Goal: Task Accomplishment & Management: Manage account settings

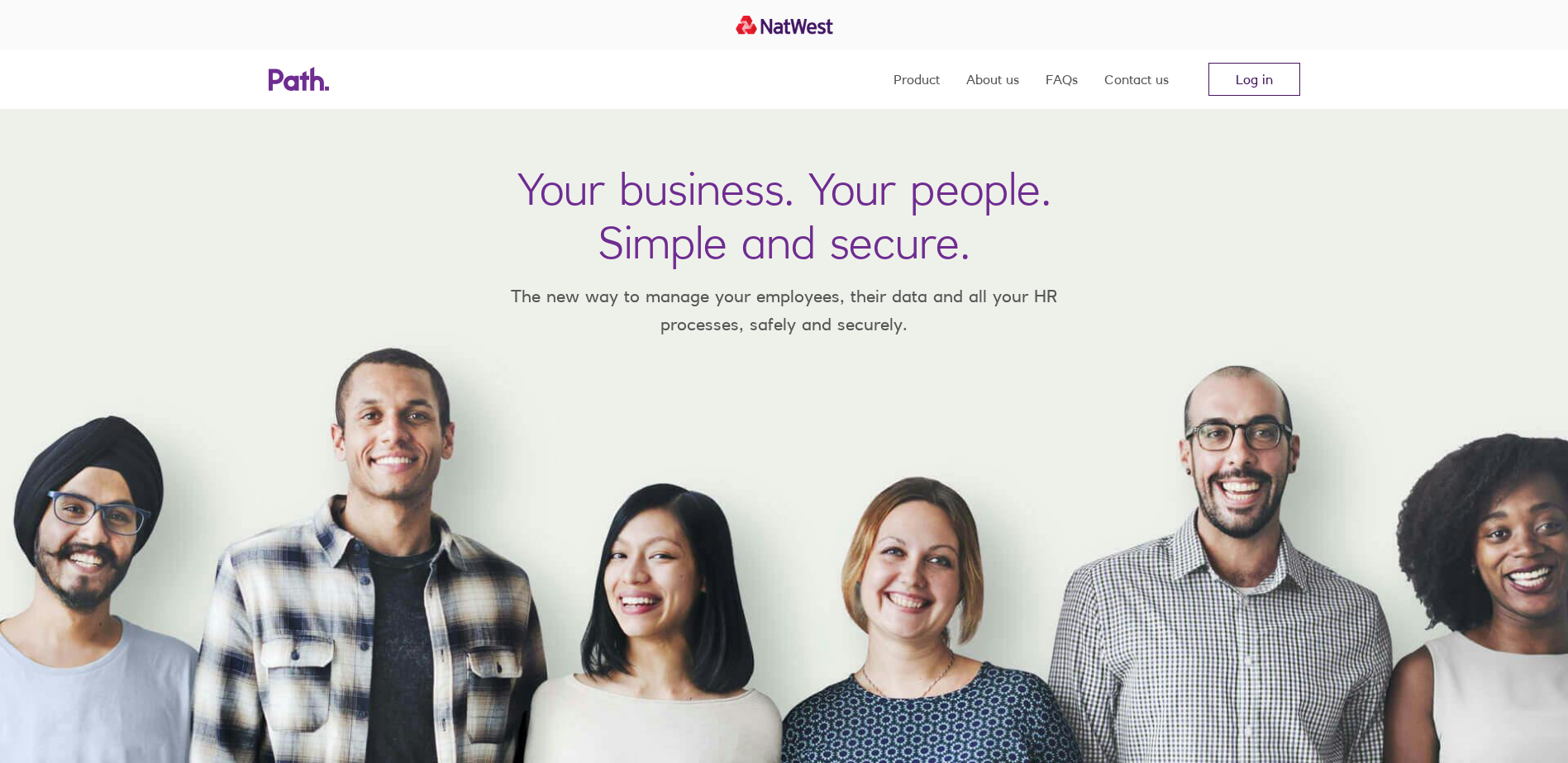
click at [1247, 68] on link "Log in" at bounding box center [1254, 78] width 92 height 33
click at [1260, 79] on link "Log in" at bounding box center [1254, 78] width 92 height 33
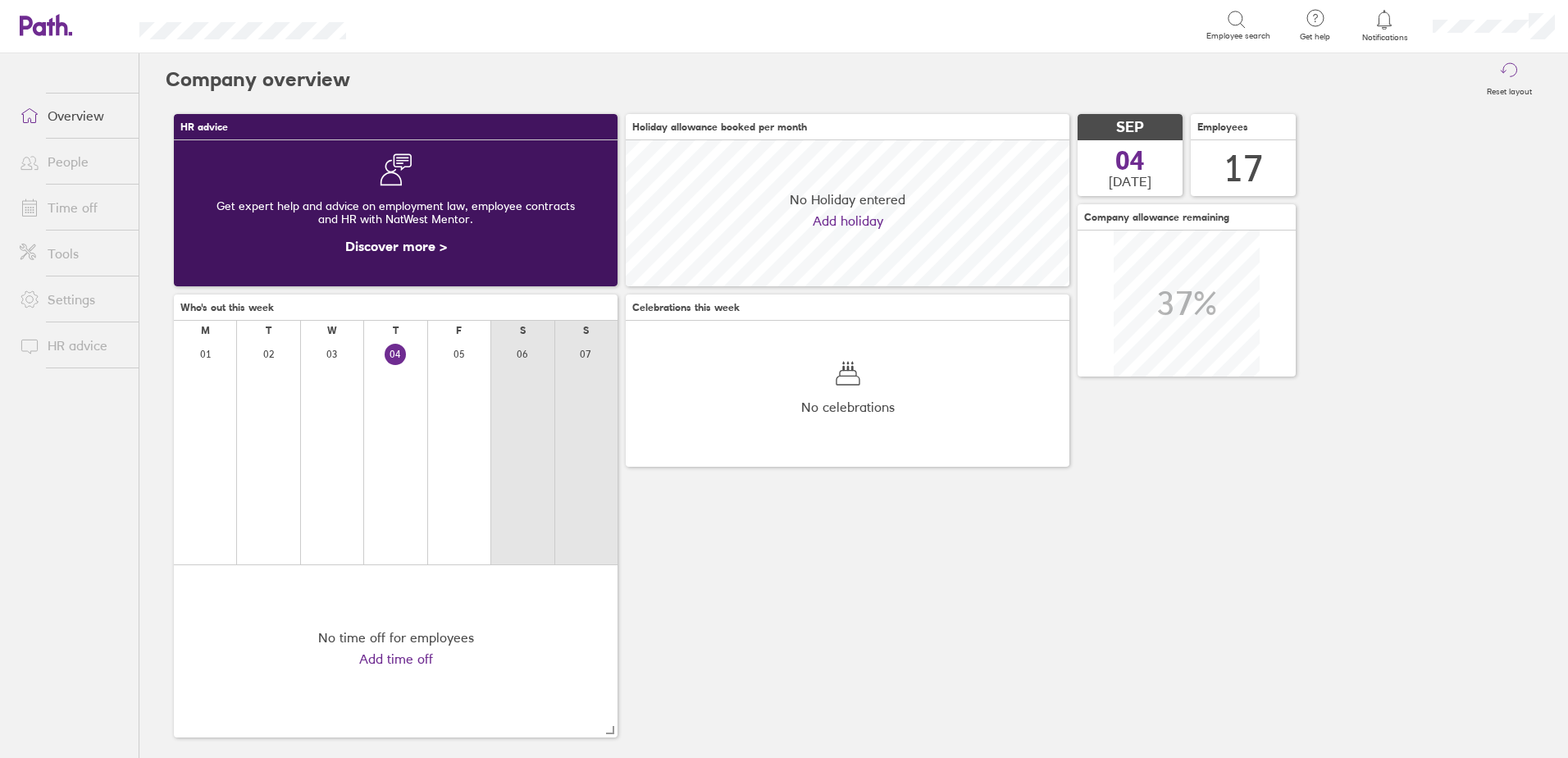
scroll to position [146, 443]
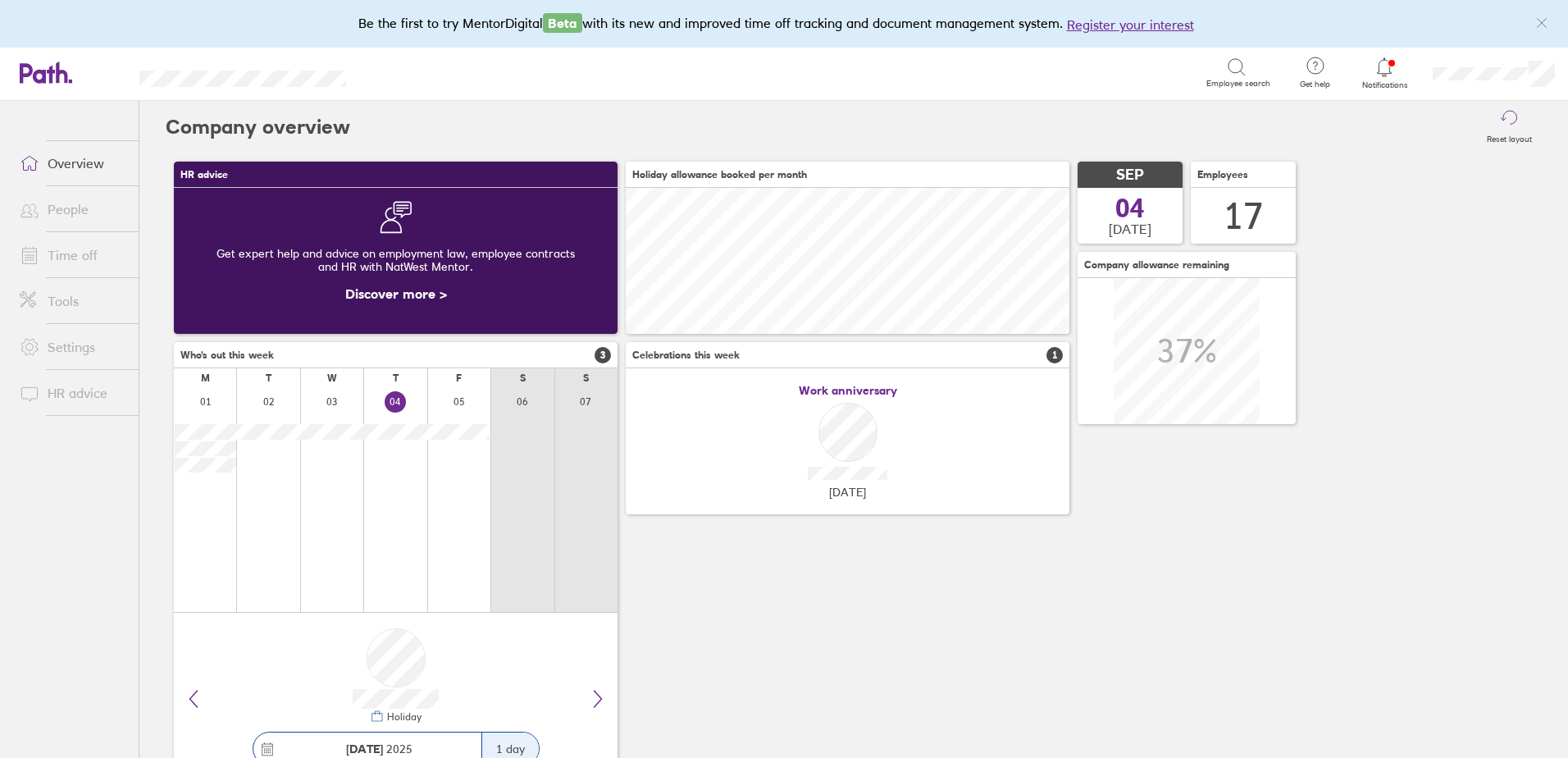
click at [1390, 65] on icon at bounding box center [1384, 67] width 14 height 19
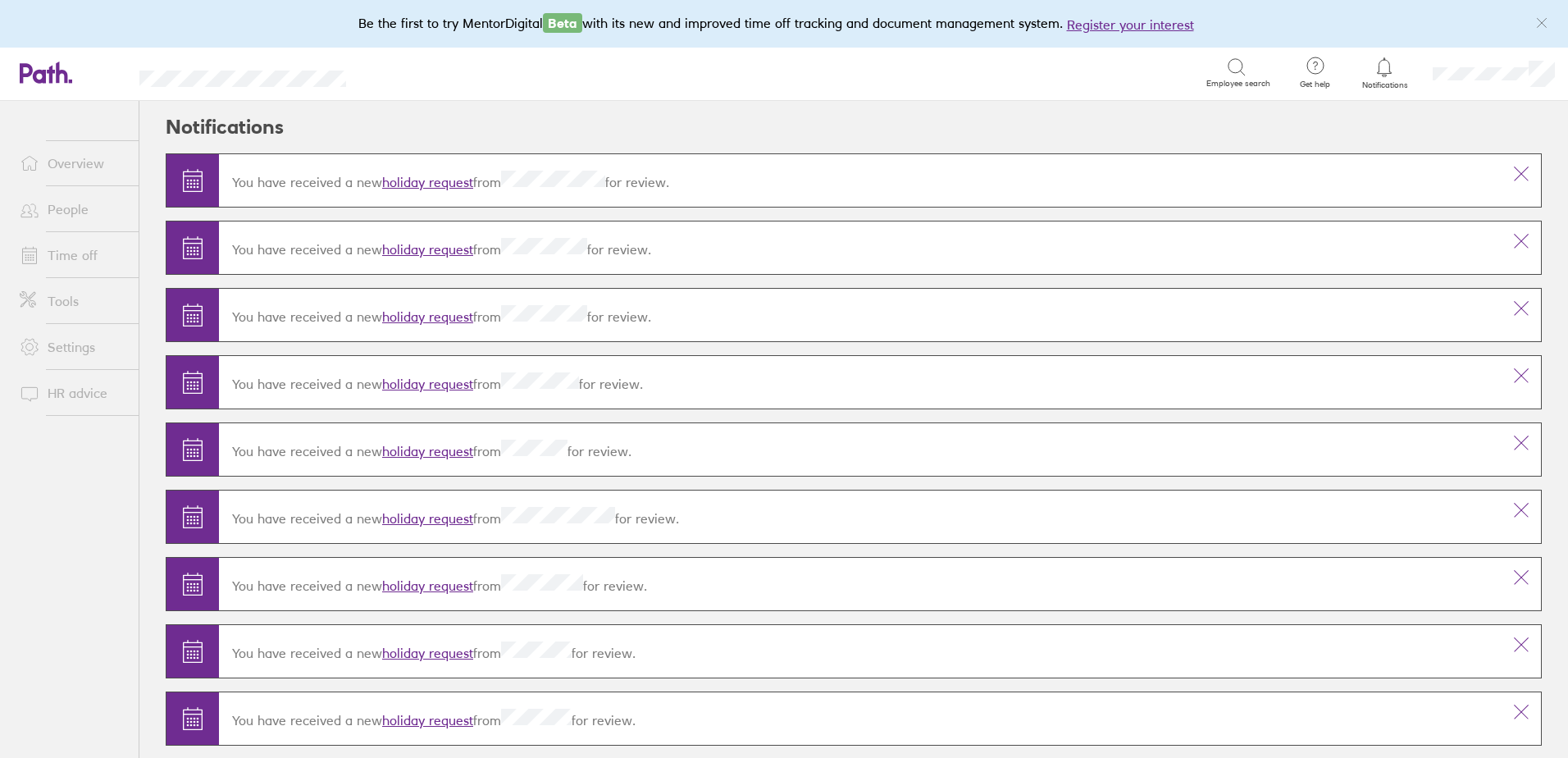
click at [422, 443] on link "holiday request" at bounding box center [427, 452] width 91 height 17
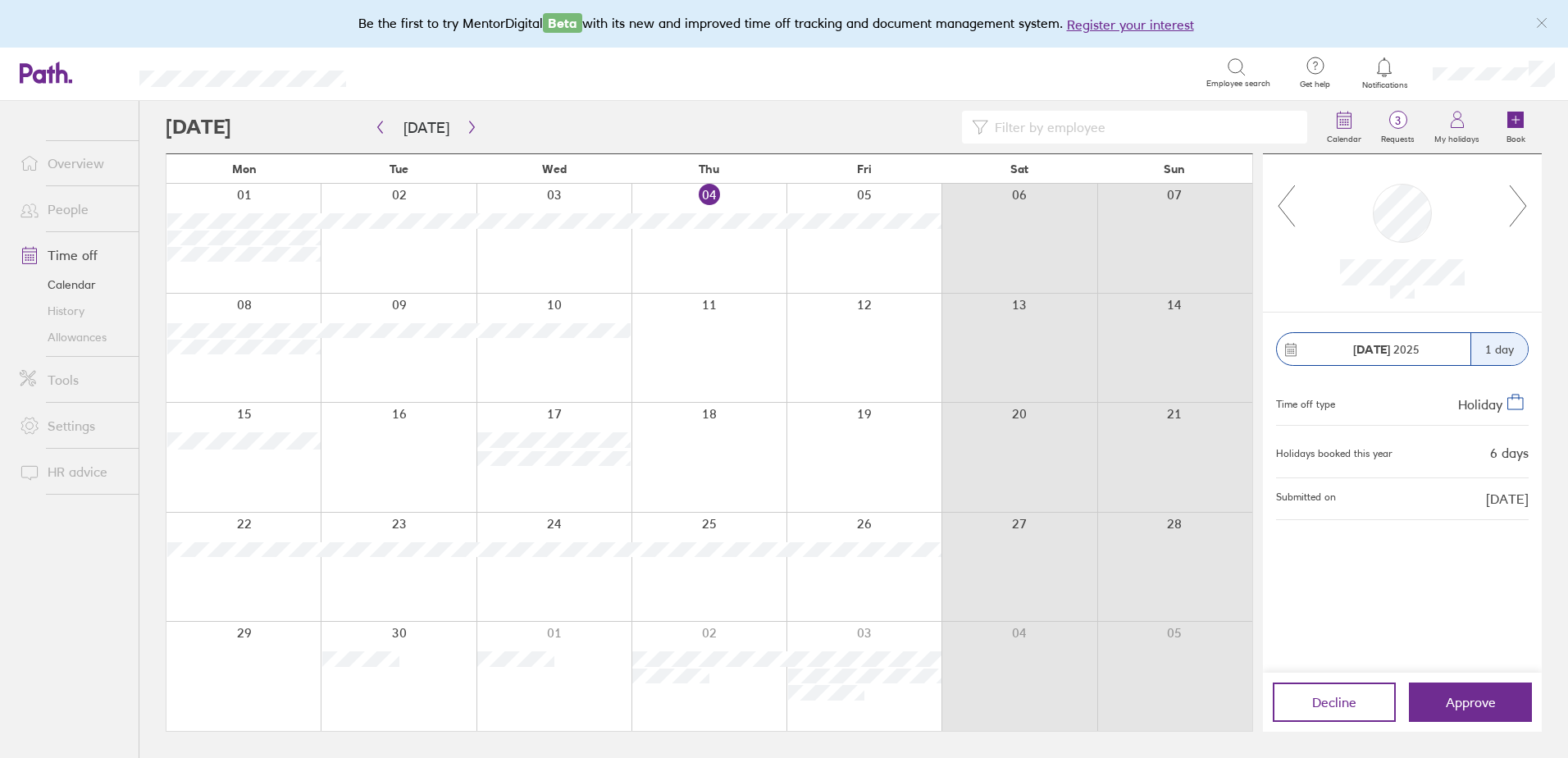
click at [1514, 206] on icon at bounding box center [1518, 206] width 20 height 45
click at [1280, 199] on icon at bounding box center [1286, 206] width 20 height 45
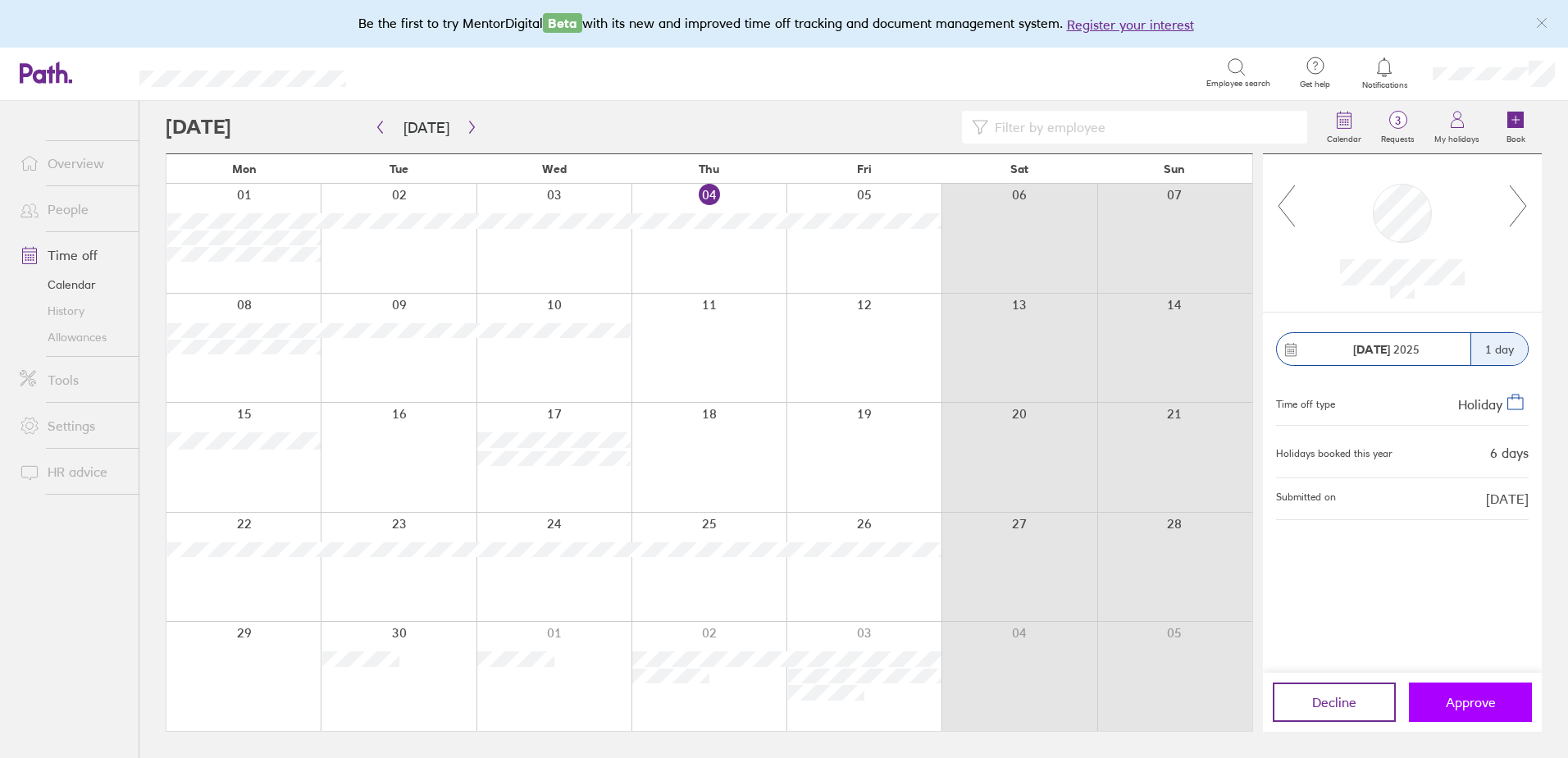
click at [1450, 709] on span "Approve" at bounding box center [1471, 702] width 50 height 15
click at [1523, 188] on icon at bounding box center [1518, 206] width 20 height 45
click at [1514, 199] on icon at bounding box center [1518, 206] width 20 height 45
click at [1452, 713] on button "Approve" at bounding box center [1470, 702] width 123 height 39
click at [1287, 203] on icon at bounding box center [1286, 206] width 20 height 45
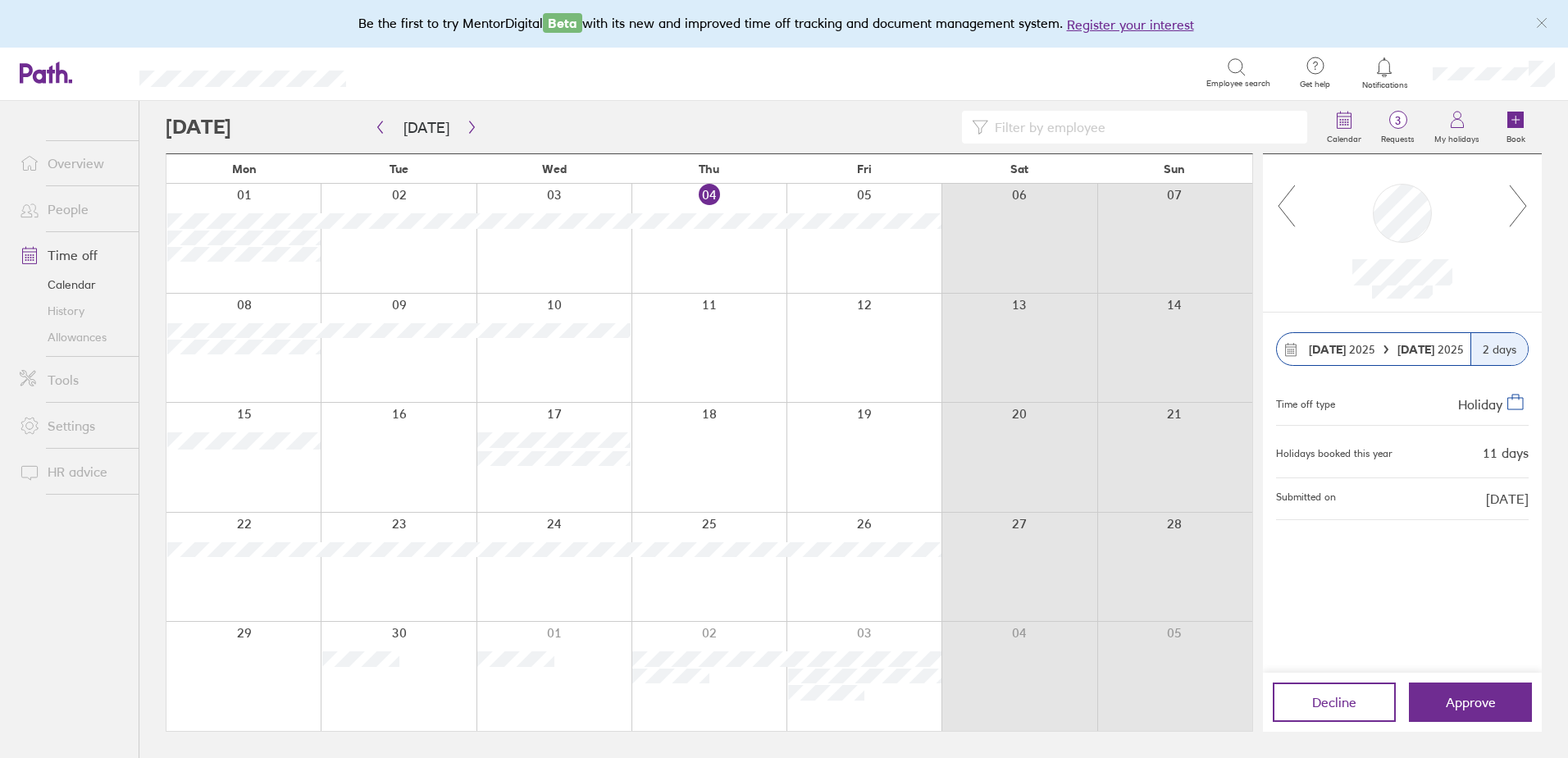
click at [1287, 203] on icon at bounding box center [1286, 206] width 20 height 45
click at [1471, 687] on button "Approve" at bounding box center [1470, 702] width 123 height 39
click at [1455, 698] on span "Approve" at bounding box center [1471, 702] width 50 height 15
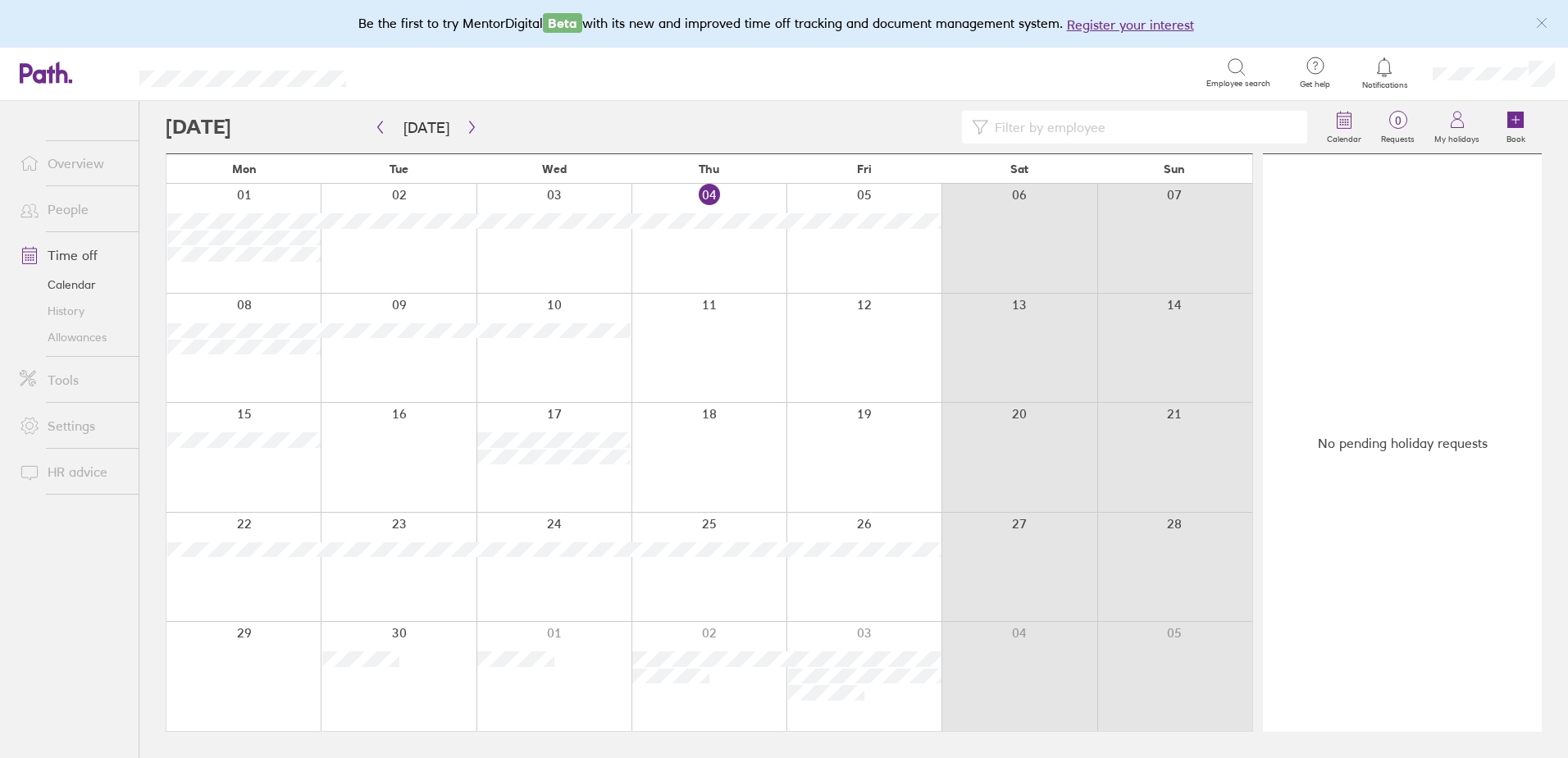
click at [1381, 71] on icon at bounding box center [1383, 67] width 19 height 19
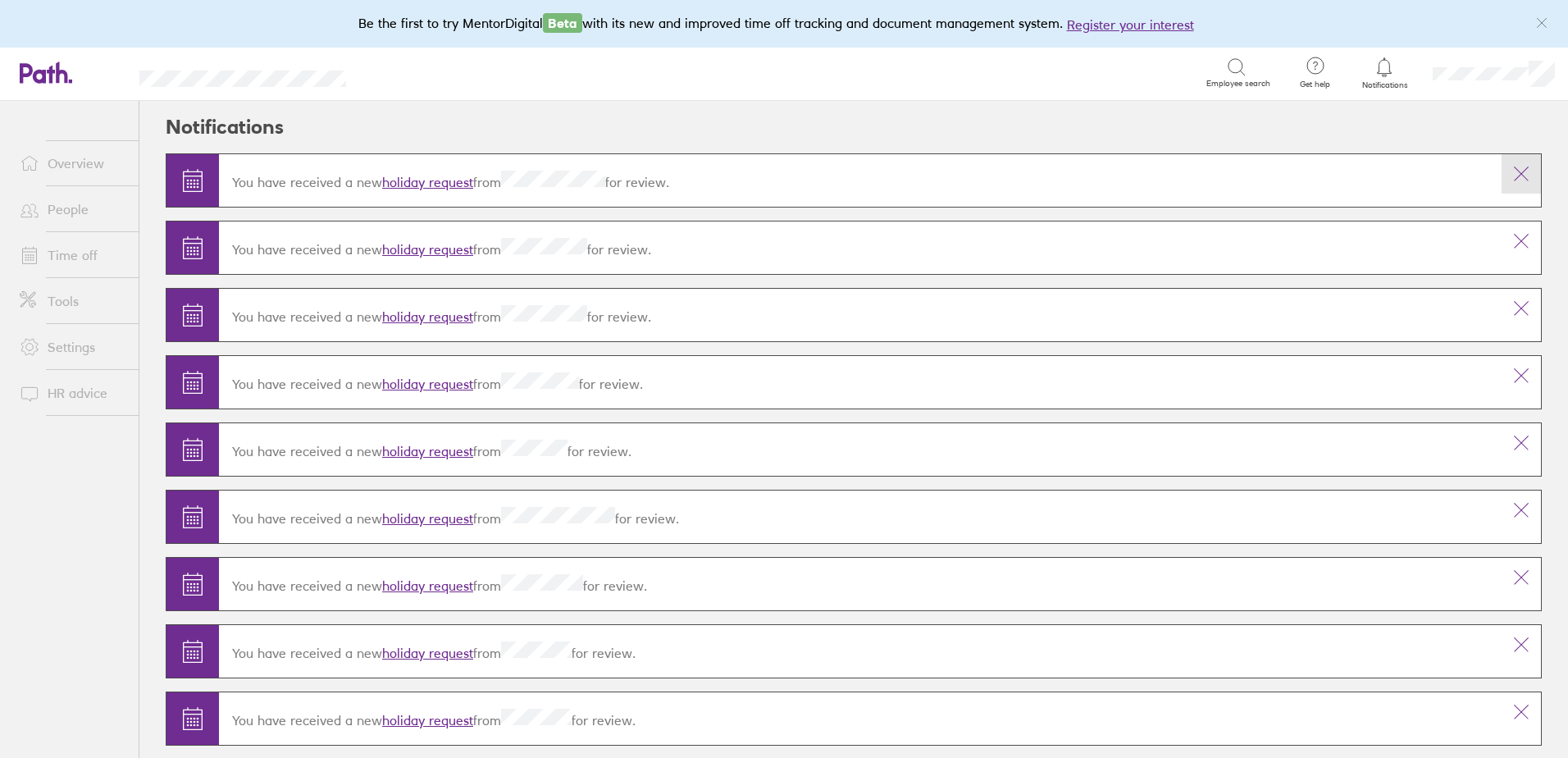
click at [1511, 178] on icon at bounding box center [1521, 173] width 19 height 19
click at [1511, 173] on icon at bounding box center [1521, 173] width 19 height 19
click at [409, 315] on link "holiday request" at bounding box center [427, 317] width 91 height 17
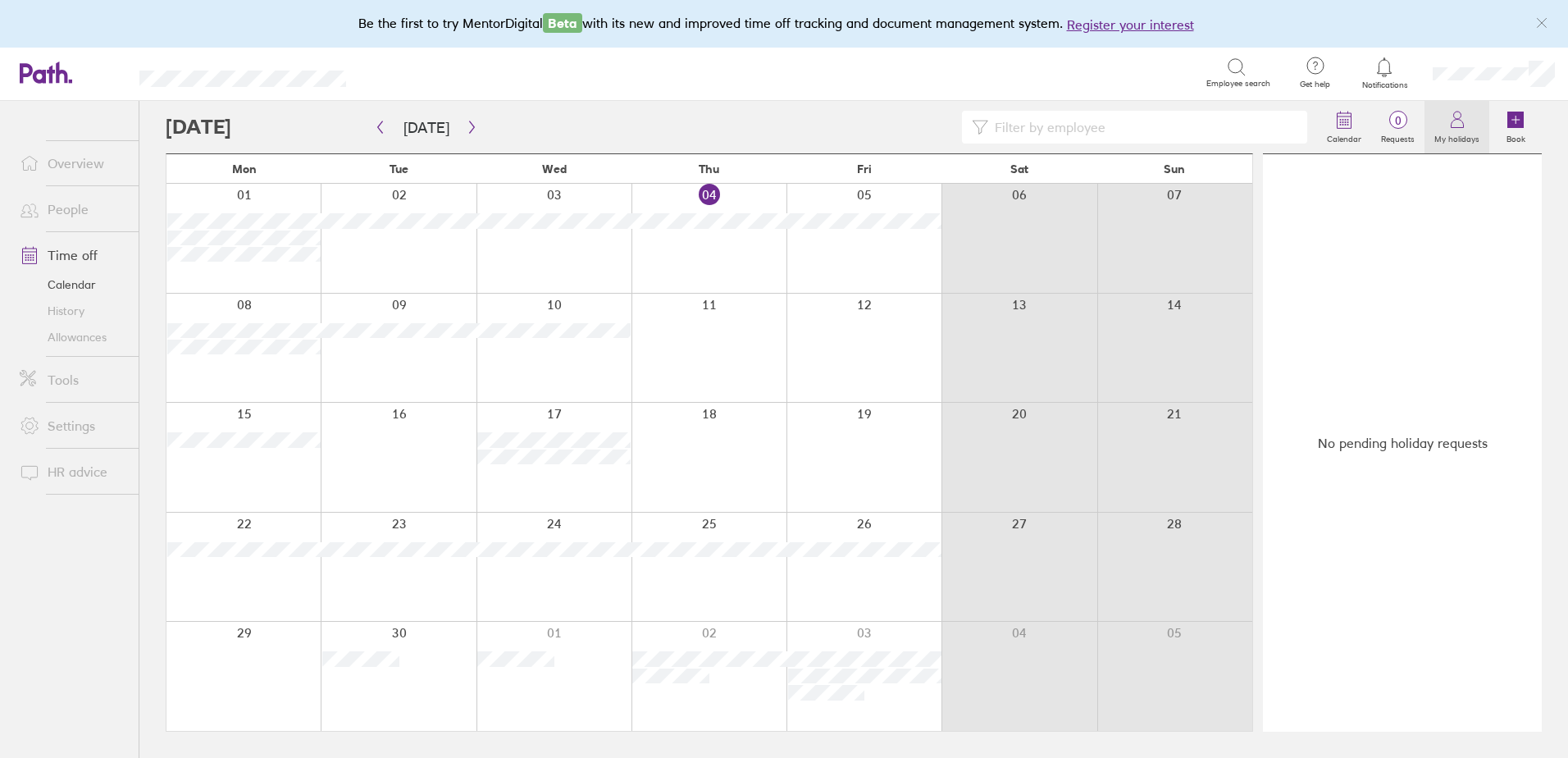
click at [1459, 118] on icon at bounding box center [1457, 120] width 19 height 19
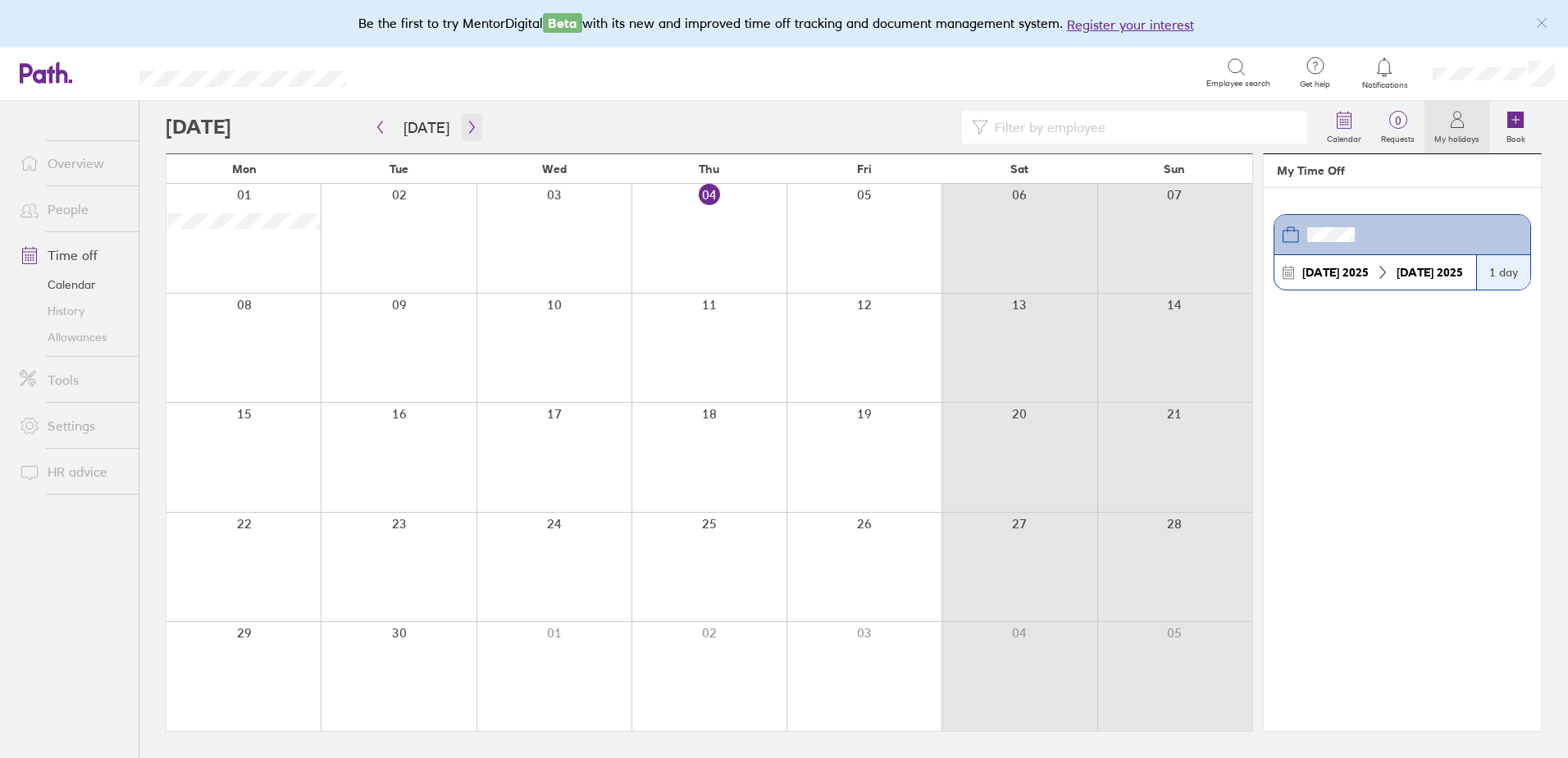
click at [471, 127] on icon "button" at bounding box center [471, 127] width 12 height 13
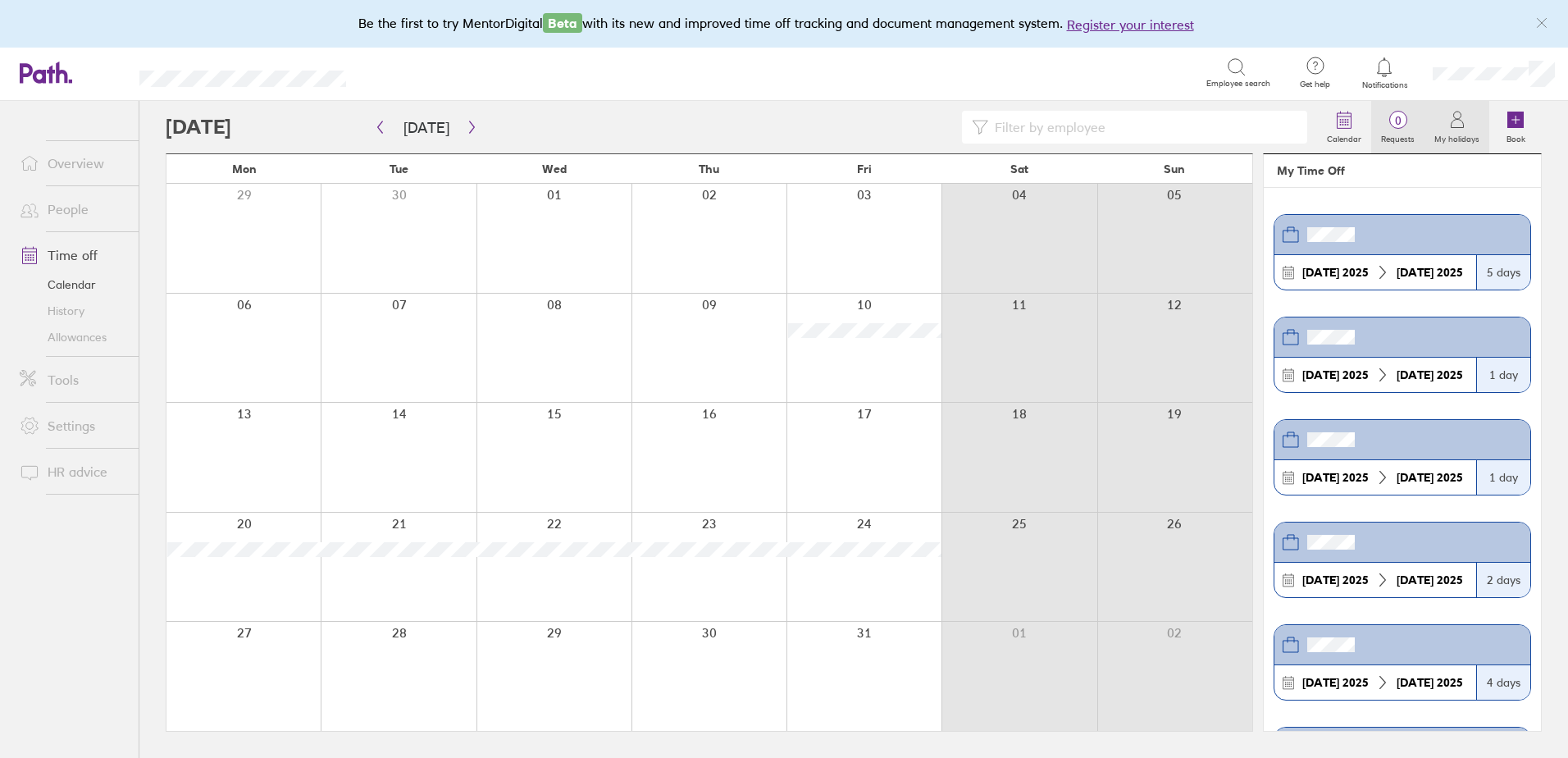
click at [1408, 116] on span "0" at bounding box center [1397, 121] width 53 height 13
